Goal: Information Seeking & Learning: Learn about a topic

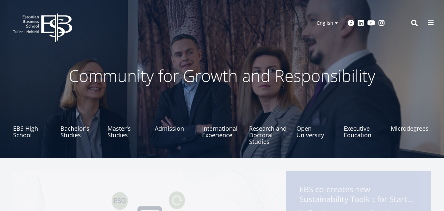
click at [431, 25] on span at bounding box center [431, 22] width 7 height 7
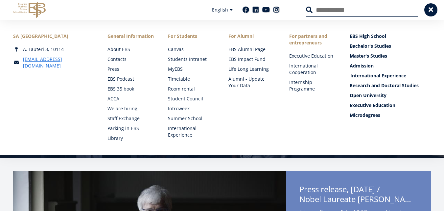
click at [370, 75] on link "International Experience" at bounding box center [391, 75] width 81 height 7
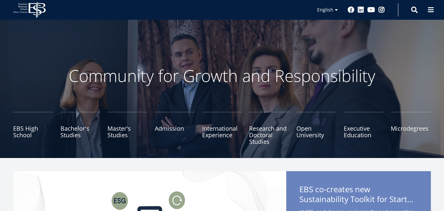
click at [83, 112] on link "Bachelor's Studies" at bounding box center [81, 128] width 40 height 33
